Goal: Task Accomplishment & Management: Use online tool/utility

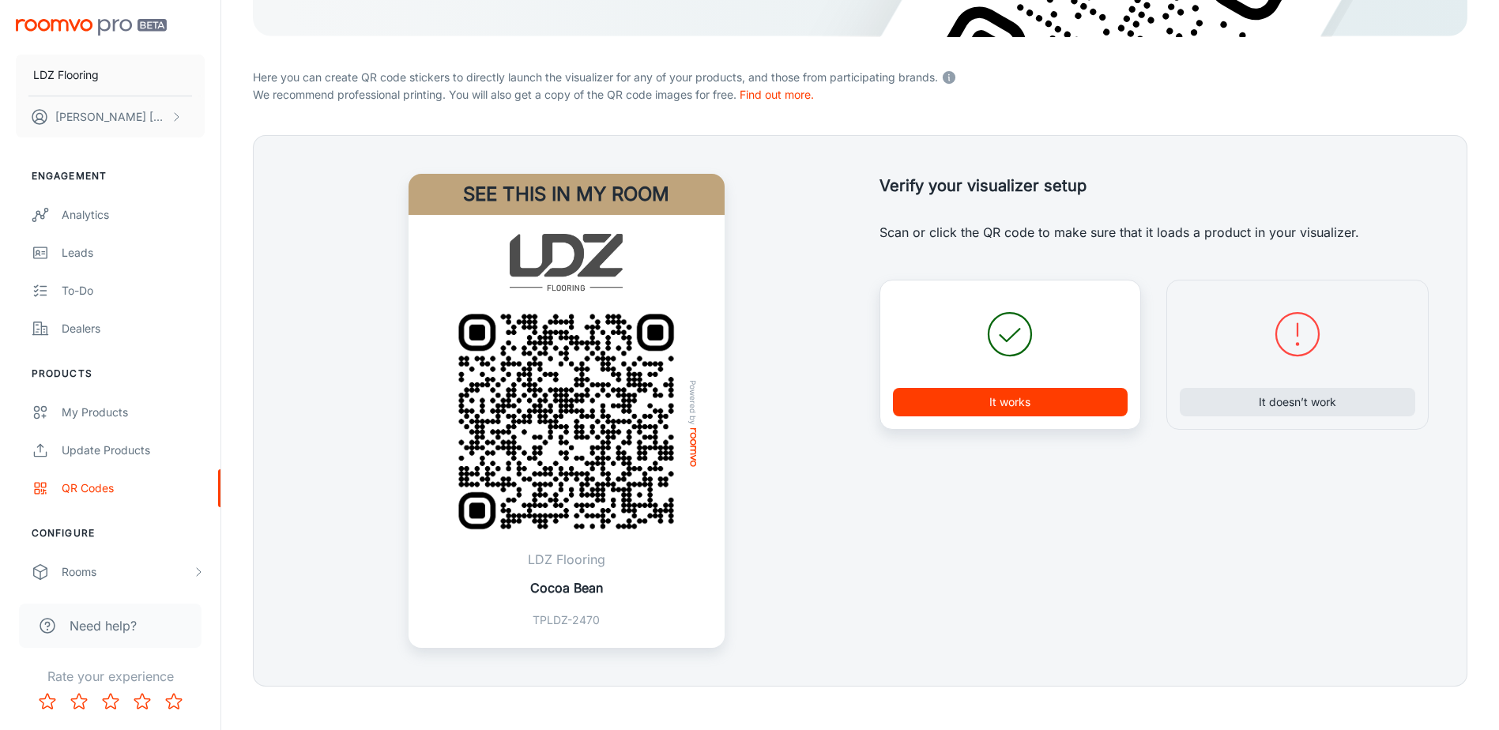
scroll to position [360, 0]
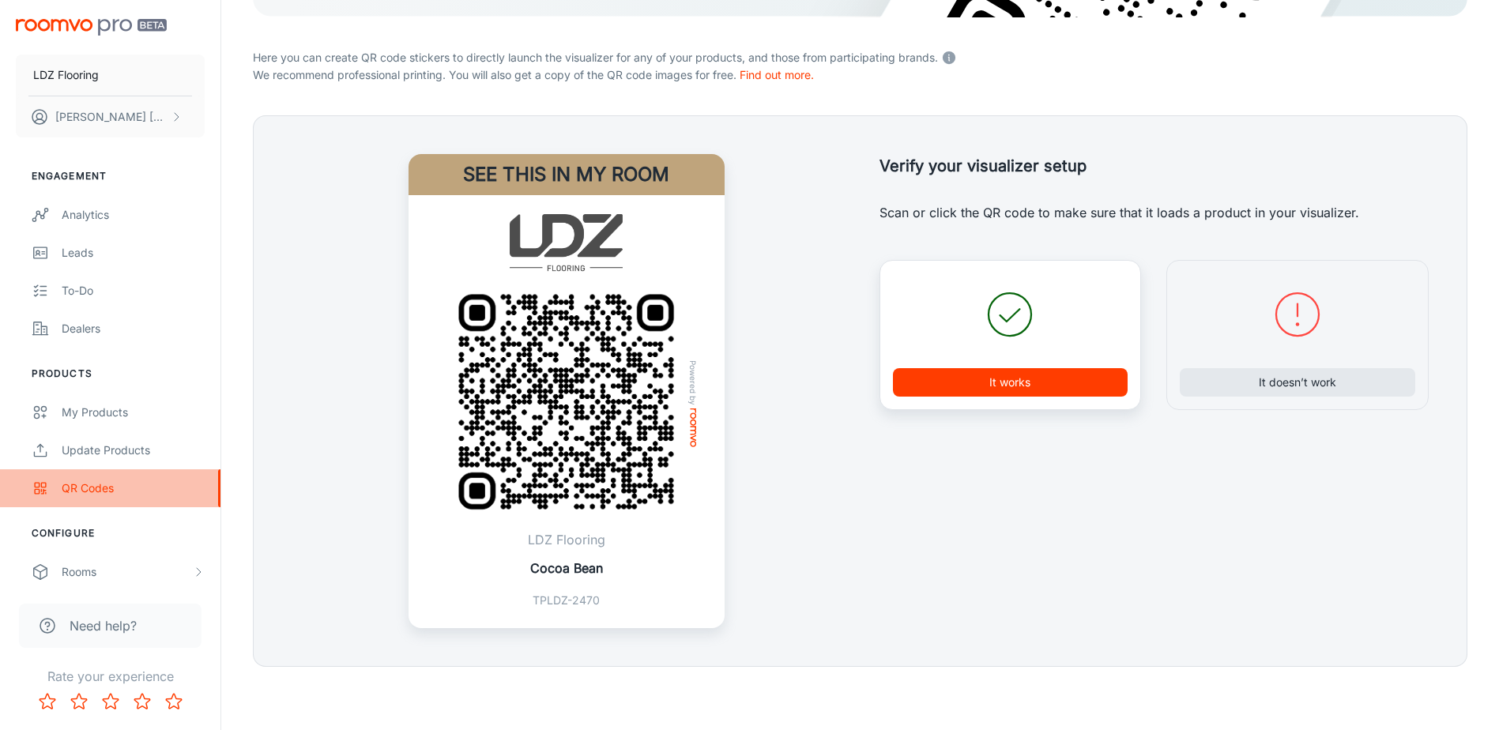
click at [80, 487] on div "QR Codes" at bounding box center [133, 488] width 143 height 17
click at [581, 575] on p "Cocoa Bean" at bounding box center [566, 568] width 73 height 19
click at [1085, 387] on button "It works" at bounding box center [1010, 382] width 235 height 28
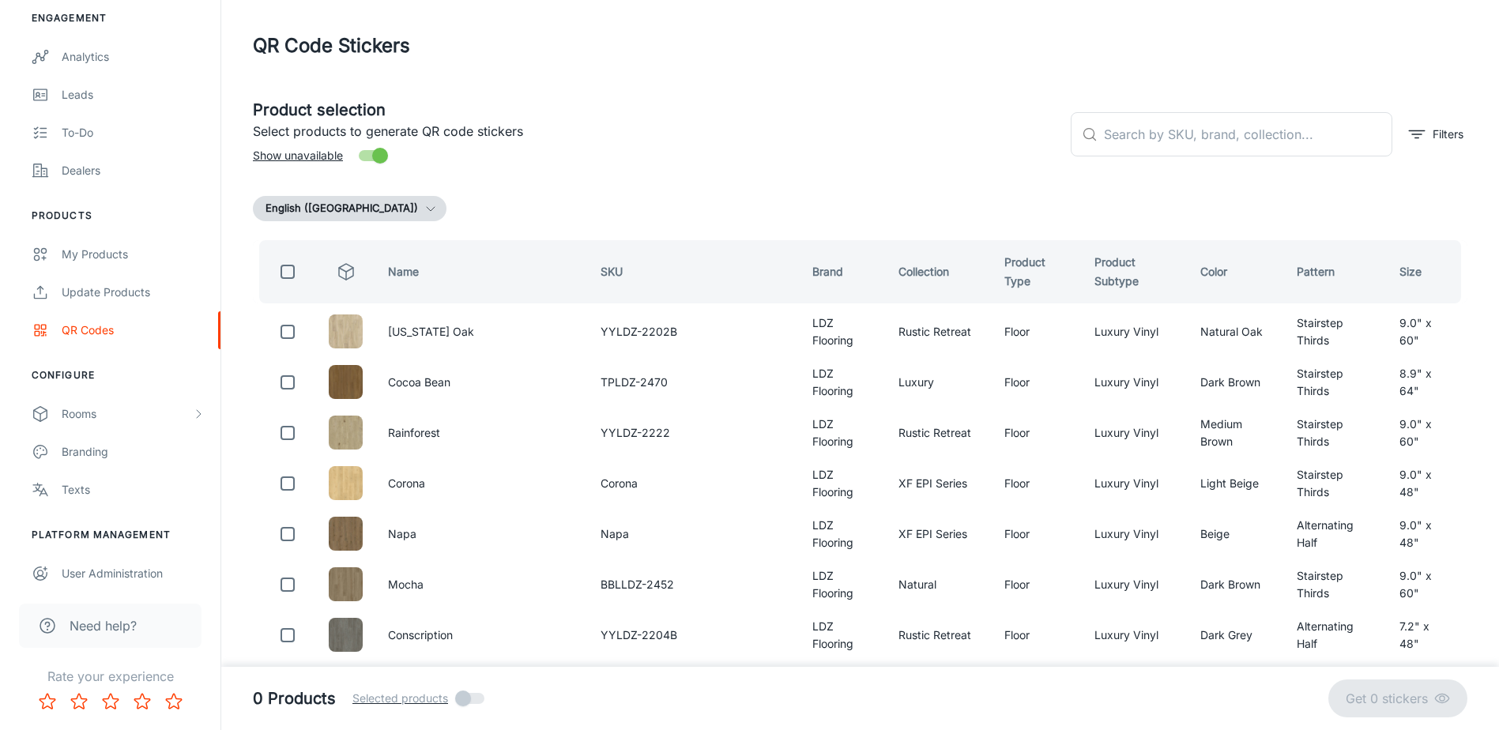
scroll to position [0, 0]
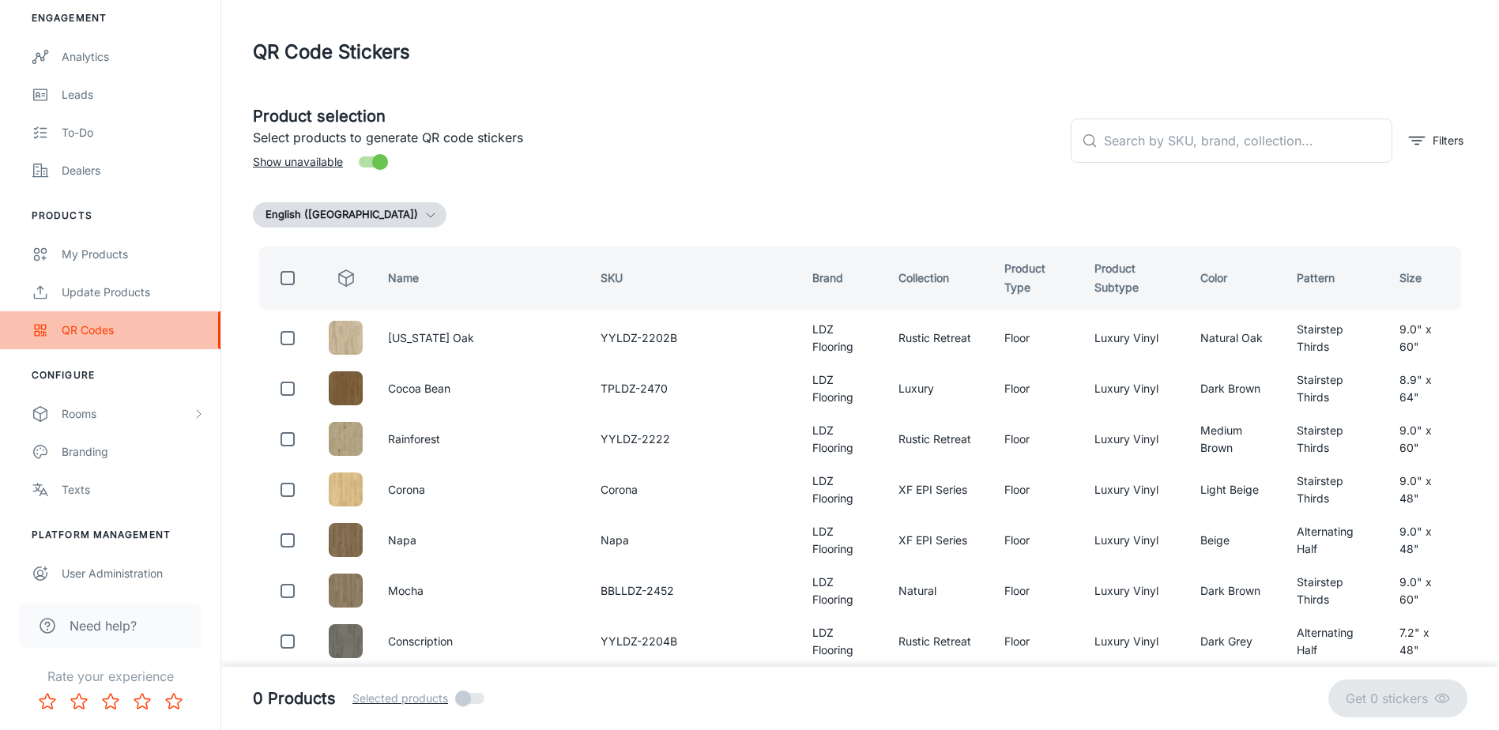
click at [110, 334] on div "QR Codes" at bounding box center [133, 330] width 143 height 17
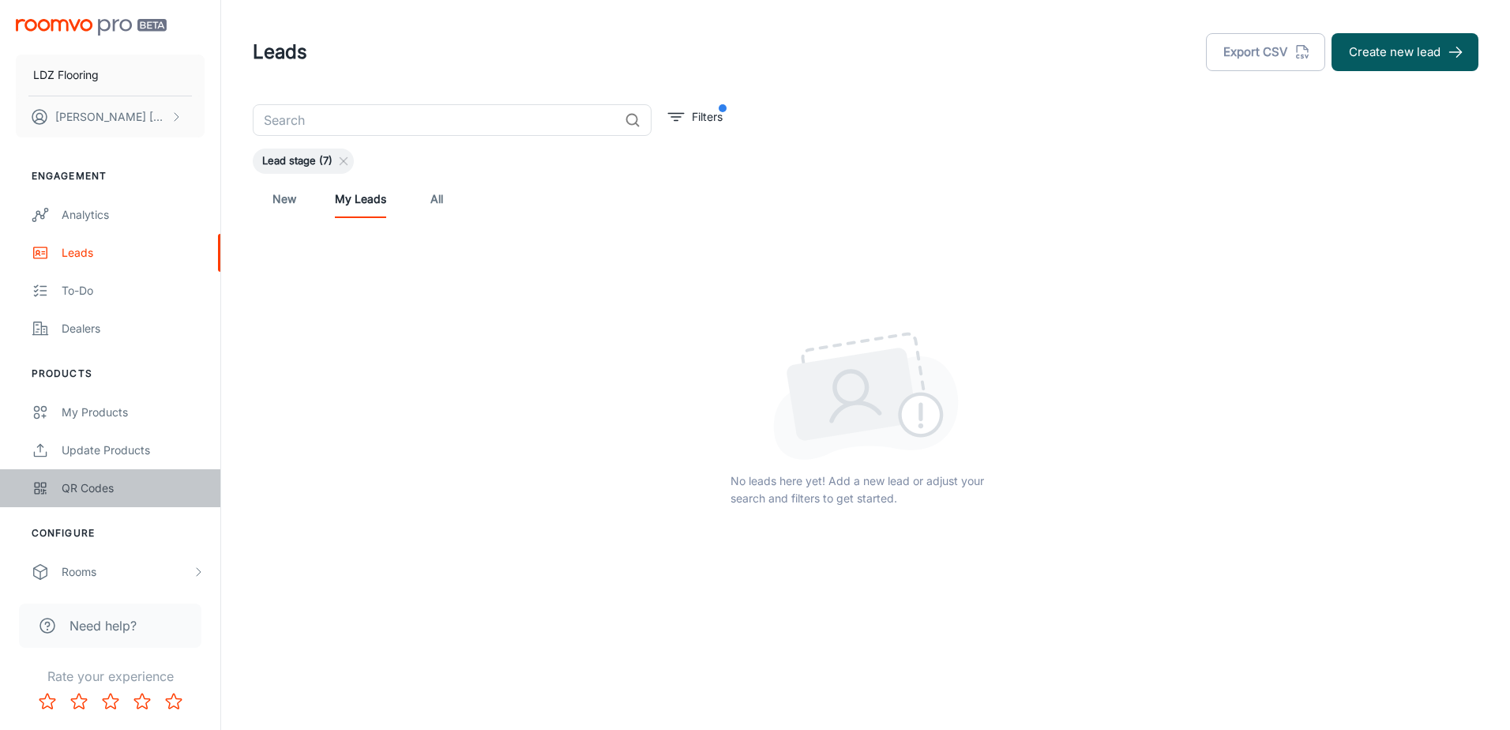
click at [100, 490] on div "QR Codes" at bounding box center [133, 488] width 143 height 17
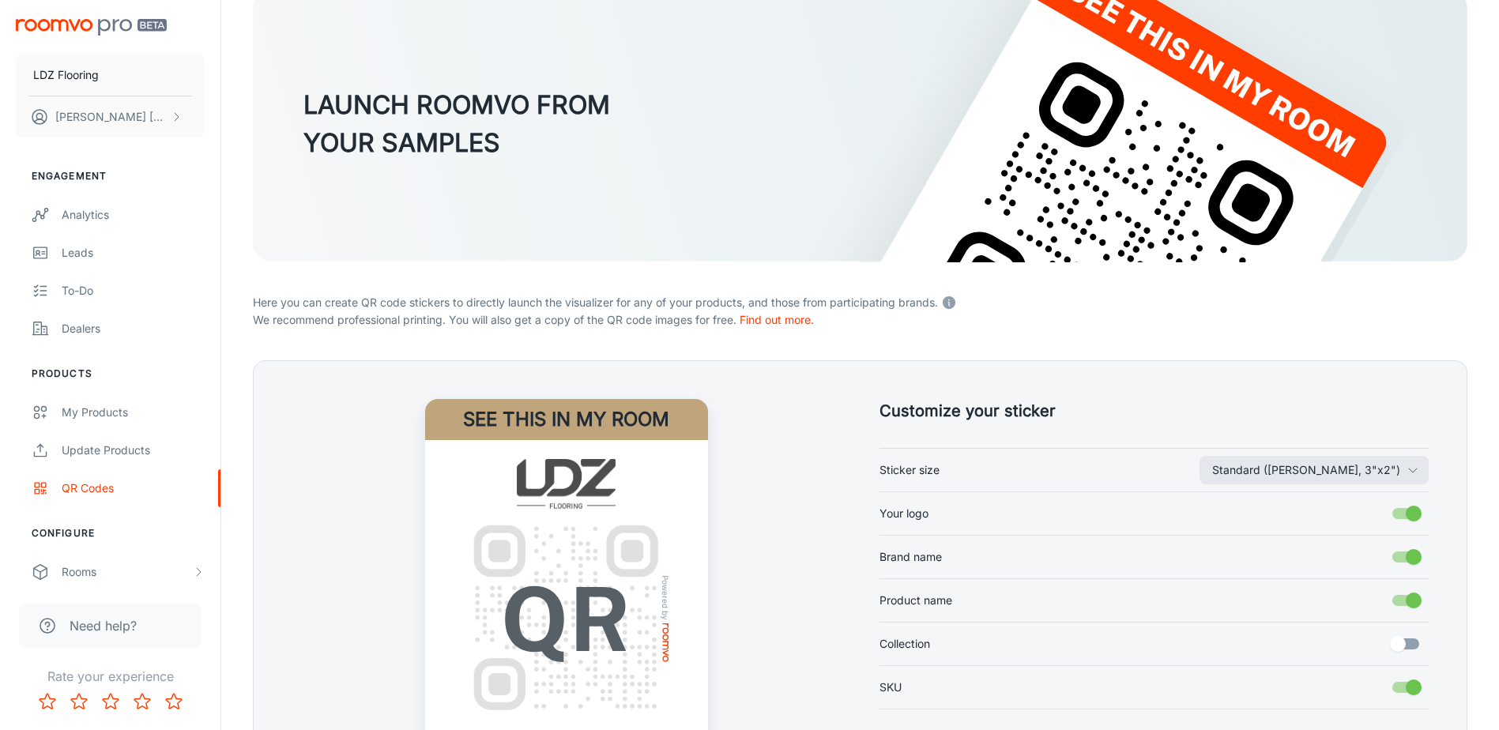
scroll to position [310, 0]
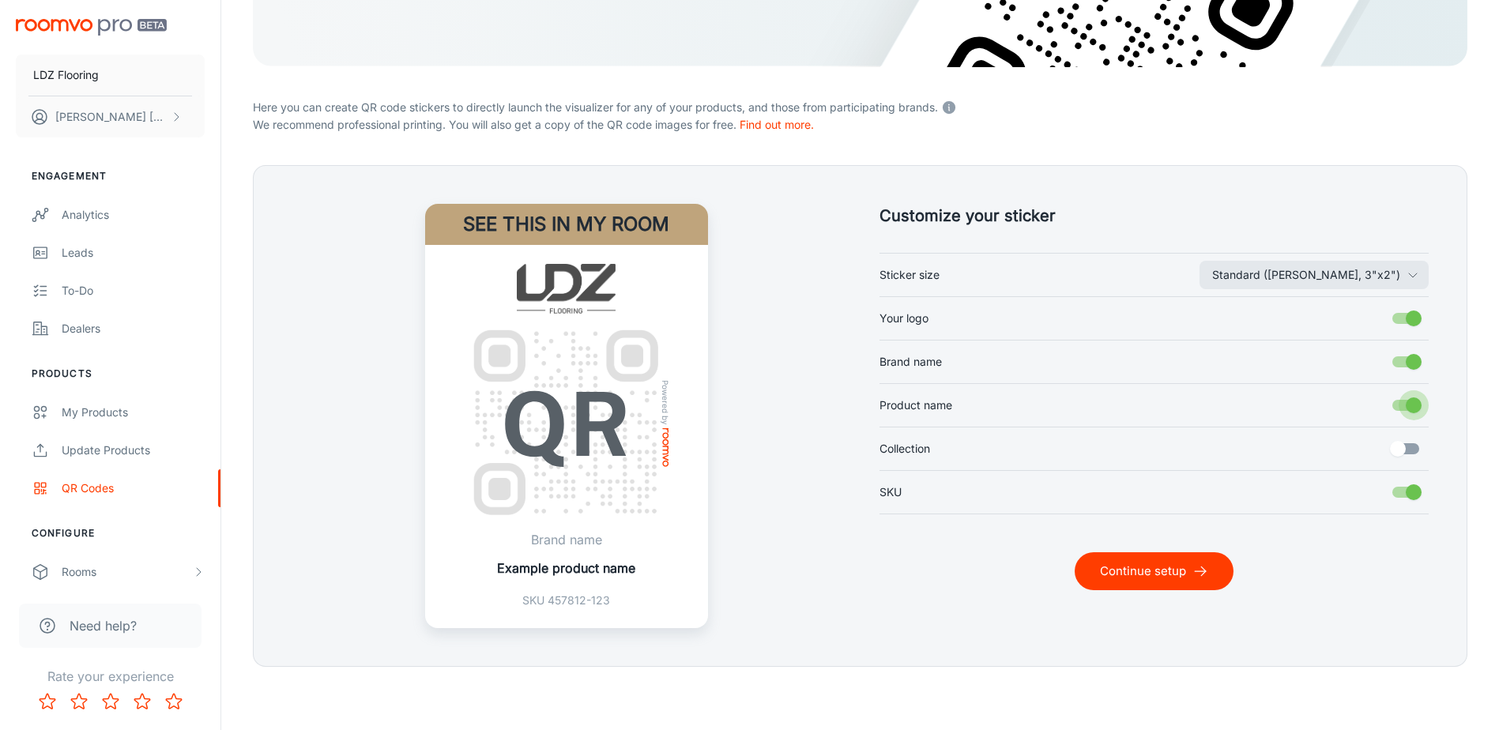
click at [1411, 403] on input "Product name" at bounding box center [1413, 405] width 90 height 30
checkbox input "false"
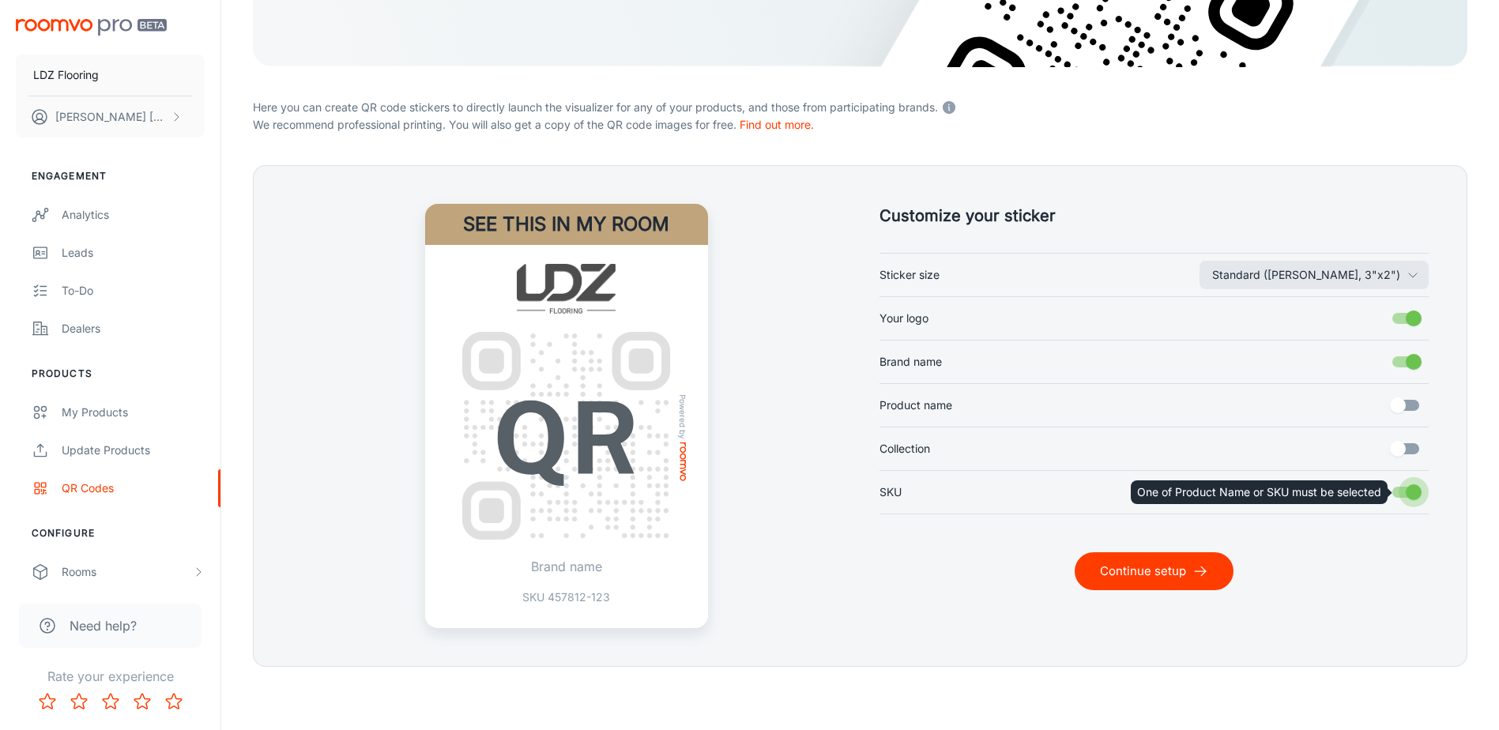
click at [1408, 488] on input "SKU" at bounding box center [1413, 492] width 90 height 30
click at [1409, 494] on input "SKU" at bounding box center [1413, 492] width 90 height 30
click at [1402, 494] on input "SKU" at bounding box center [1413, 492] width 90 height 30
checkbox input "true"
